Goal: Information Seeking & Learning: Compare options

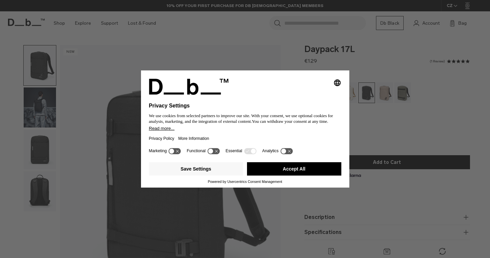
click at [294, 171] on button "Accept All" at bounding box center [294, 168] width 94 height 13
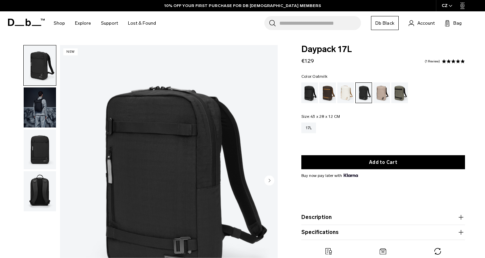
click at [342, 93] on div "Oatmilk" at bounding box center [345, 92] width 17 height 21
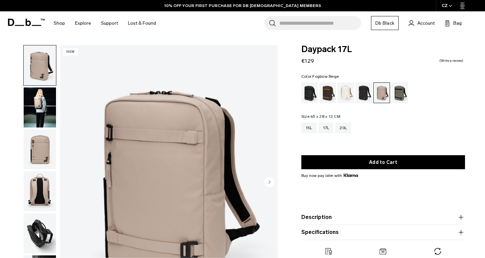
click at [365, 94] on div "Charcoal Grey" at bounding box center [363, 92] width 17 height 21
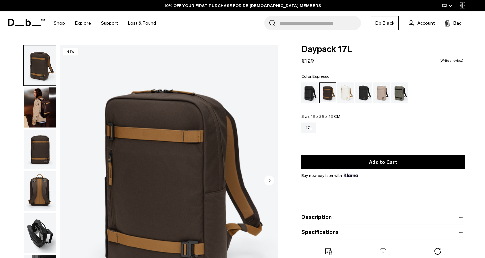
click at [40, 119] on img "button" at bounding box center [40, 107] width 32 height 40
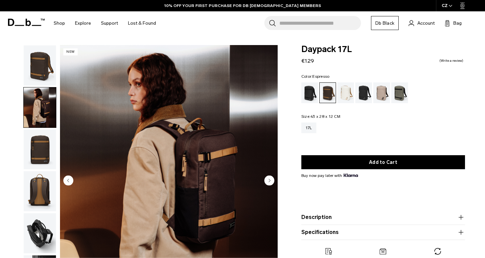
click at [41, 143] on img "button" at bounding box center [40, 149] width 32 height 40
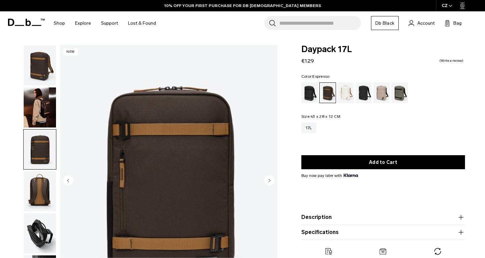
click at [37, 195] on img "button" at bounding box center [40, 191] width 32 height 40
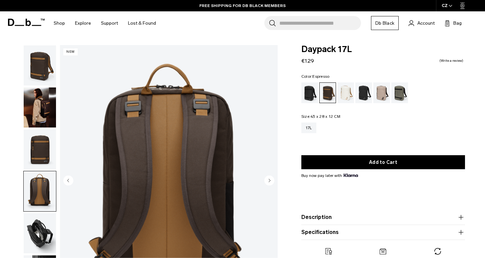
click at [41, 224] on img "button" at bounding box center [40, 233] width 32 height 40
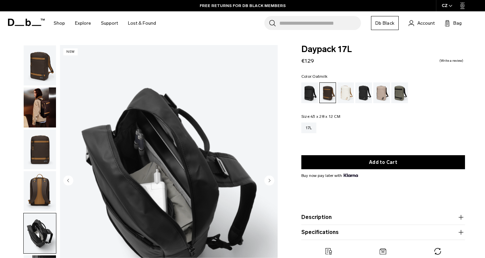
click at [346, 93] on div "Oatmilk" at bounding box center [345, 92] width 17 height 21
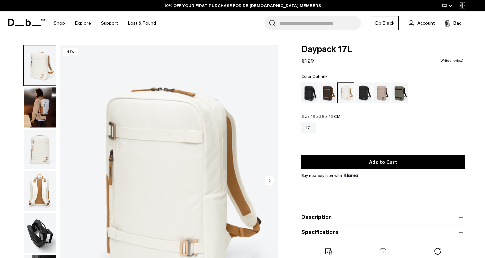
scroll to position [146, 0]
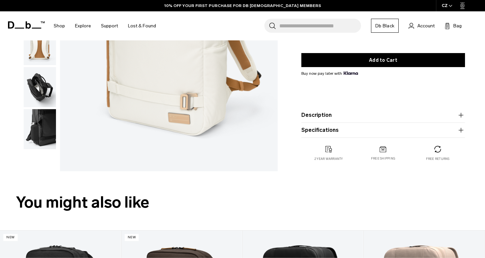
click at [43, 92] on img "button" at bounding box center [40, 87] width 32 height 40
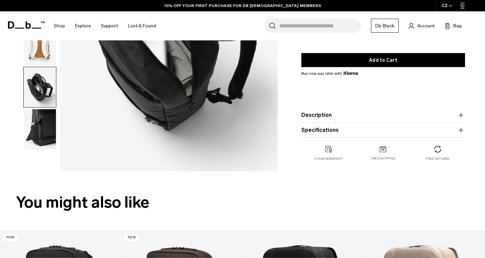
click at [42, 129] on img "button" at bounding box center [40, 129] width 32 height 40
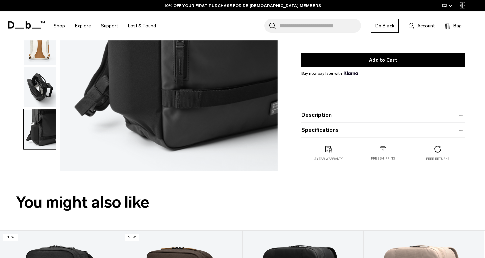
scroll to position [0, 0]
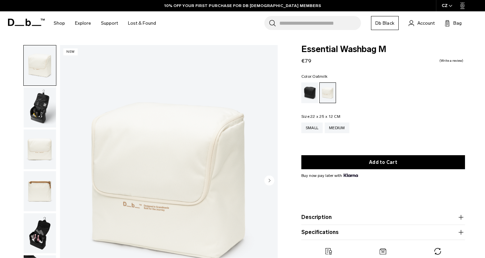
click at [40, 154] on img "button" at bounding box center [40, 149] width 32 height 40
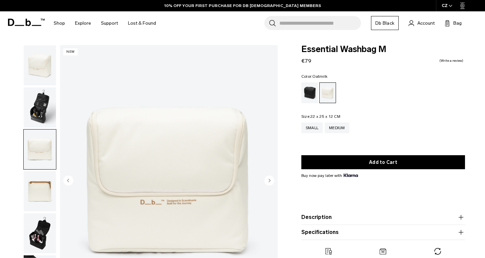
click at [37, 117] on img "button" at bounding box center [40, 107] width 32 height 40
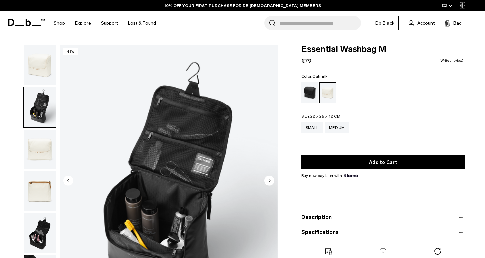
click at [45, 229] on img "button" at bounding box center [40, 233] width 32 height 40
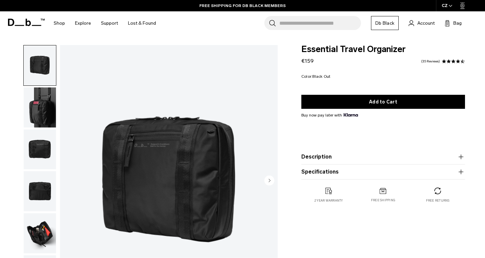
click at [43, 106] on img "button" at bounding box center [40, 107] width 32 height 40
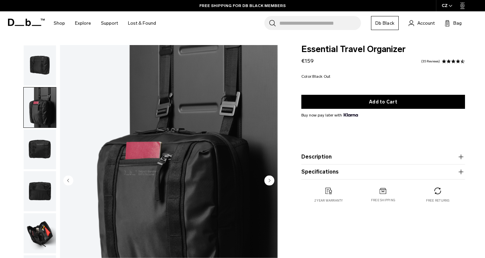
click at [39, 152] on img "button" at bounding box center [40, 149] width 32 height 40
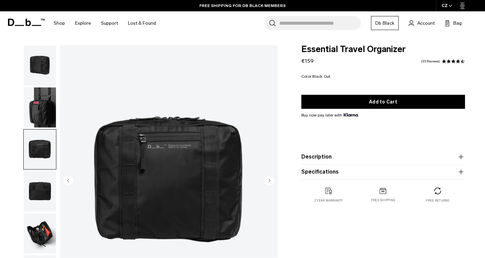
click at [41, 181] on img "button" at bounding box center [40, 191] width 32 height 40
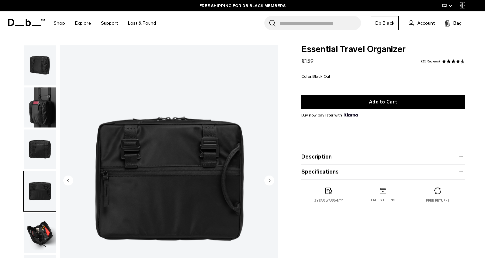
click at [42, 227] on img "button" at bounding box center [40, 233] width 32 height 40
